Goal: Task Accomplishment & Management: Manage account settings

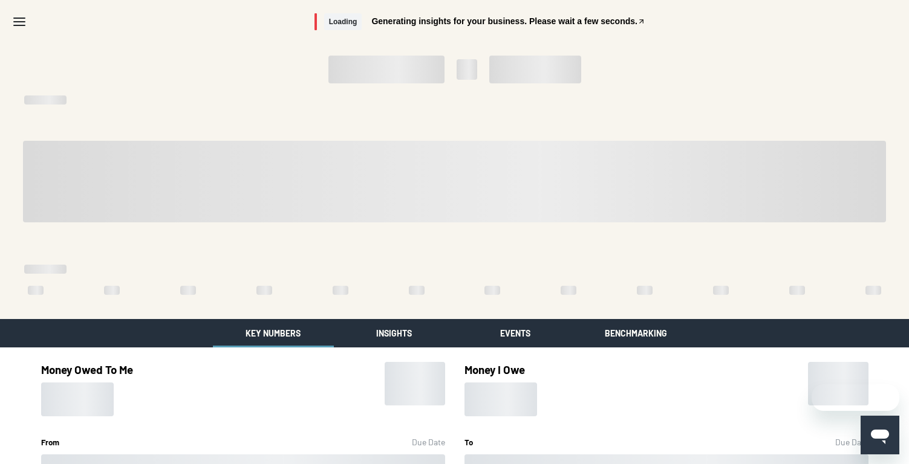
click at [21, 23] on icon "Menu" at bounding box center [19, 22] width 15 height 15
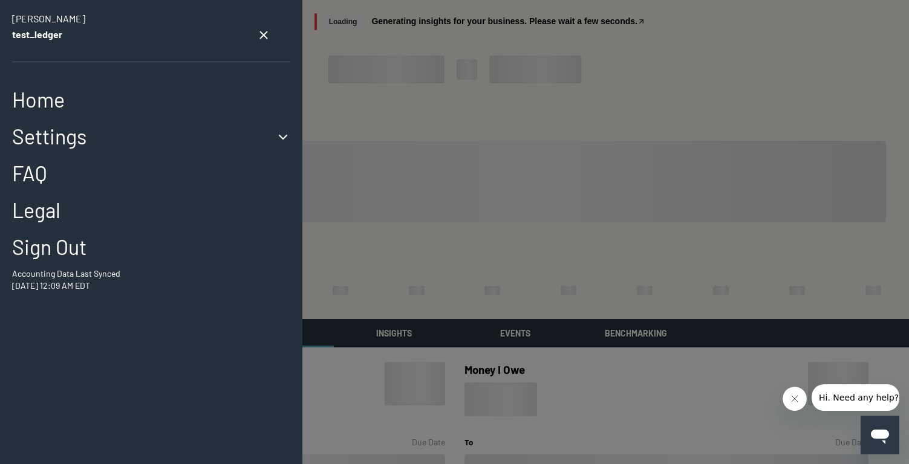
click at [67, 140] on button "Settings" at bounding box center [151, 137] width 278 height 25
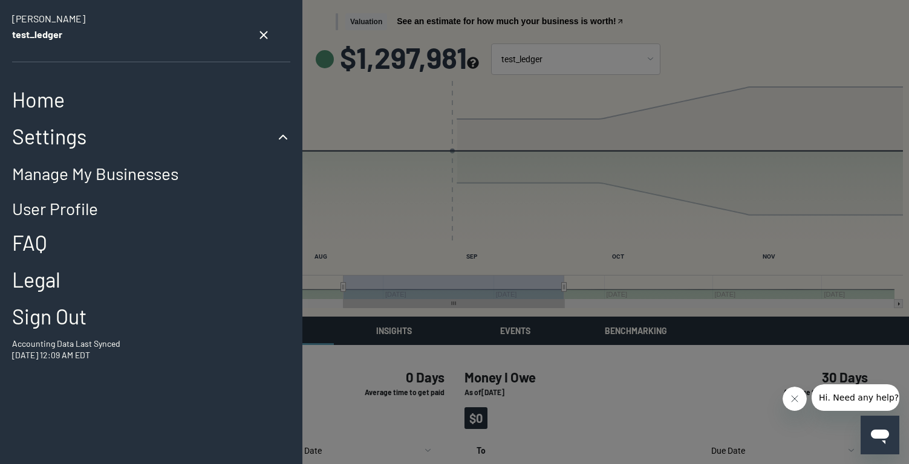
click at [68, 172] on link "Manage My Businesses" at bounding box center [95, 173] width 166 height 21
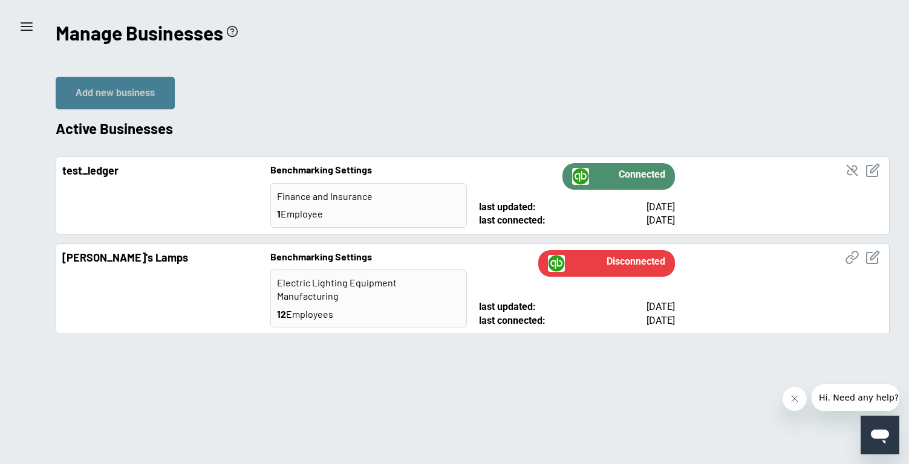
click at [70, 88] on button "Add new business" at bounding box center [115, 93] width 119 height 33
